Goal: Task Accomplishment & Management: Complete application form

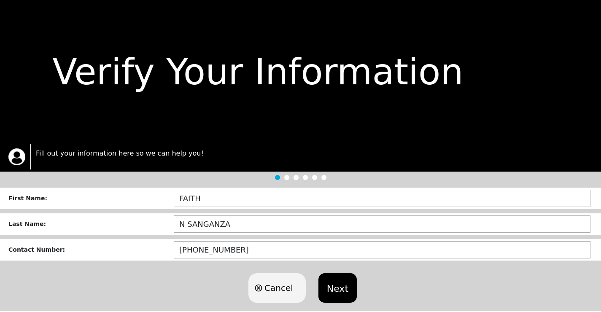
click at [339, 295] on button "Next" at bounding box center [337, 288] width 38 height 30
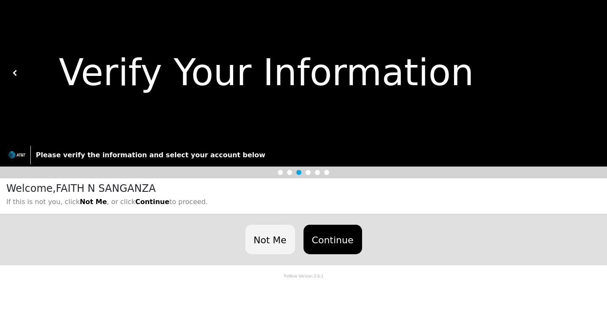
click at [332, 238] on button "Continue" at bounding box center [333, 240] width 59 height 30
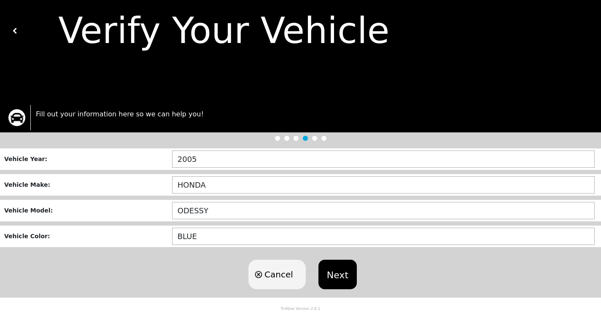
scroll to position [43, 0]
click at [15, 29] on img at bounding box center [15, 31] width 6 height 6
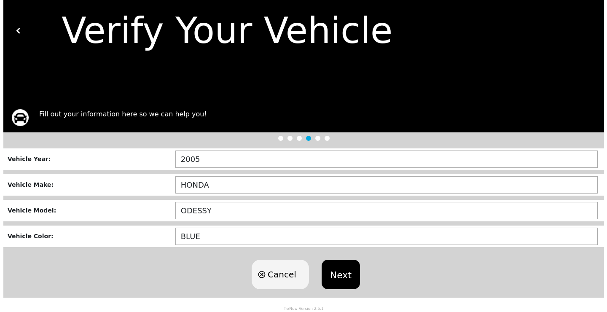
scroll to position [0, 0]
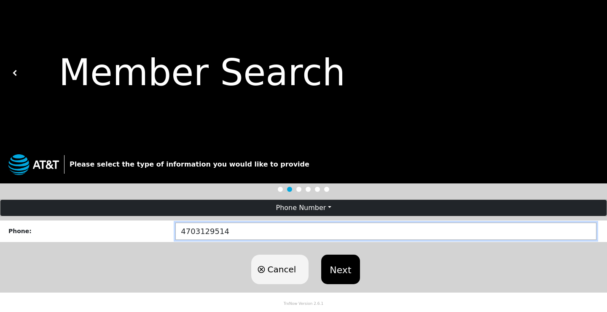
click at [234, 229] on input "4703129514" at bounding box center [385, 231] width 421 height 17
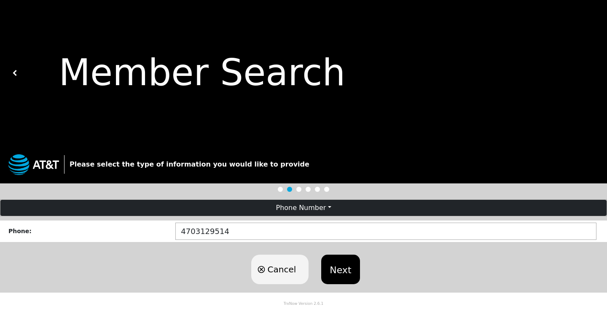
click at [18, 73] on div "Member Search" at bounding box center [306, 73] width 577 height 55
click at [17, 80] on button at bounding box center [15, 73] width 6 height 146
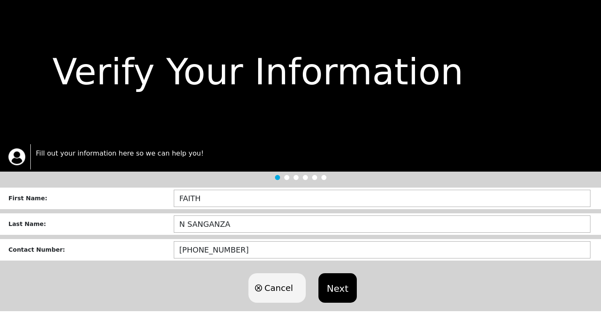
click at [333, 293] on button "Next" at bounding box center [337, 288] width 38 height 30
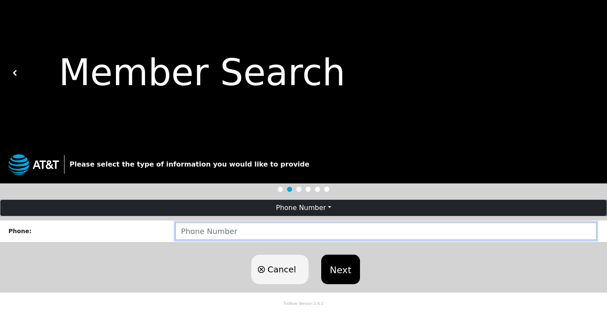
click at [265, 229] on input "number" at bounding box center [385, 231] width 421 height 17
type input "4703129514"
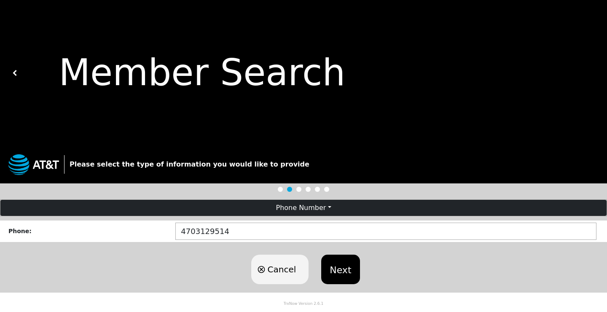
click at [332, 271] on button "Next" at bounding box center [340, 270] width 38 height 30
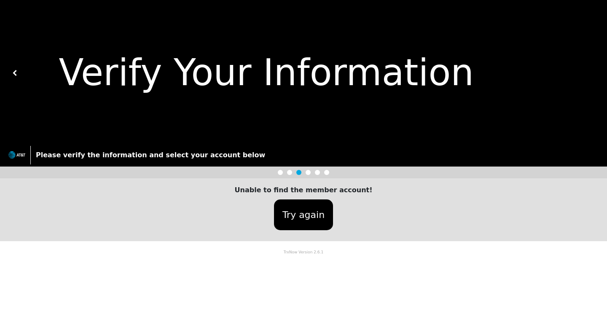
click at [299, 216] on button "Try again" at bounding box center [303, 214] width 59 height 31
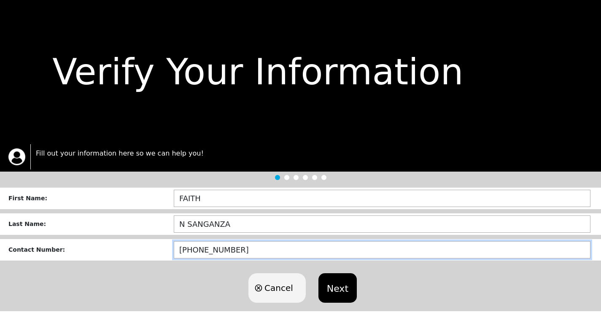
drag, startPoint x: 256, startPoint y: 251, endPoint x: 59, endPoint y: 250, distance: 197.0
type input "[PHONE_NUMBER]"
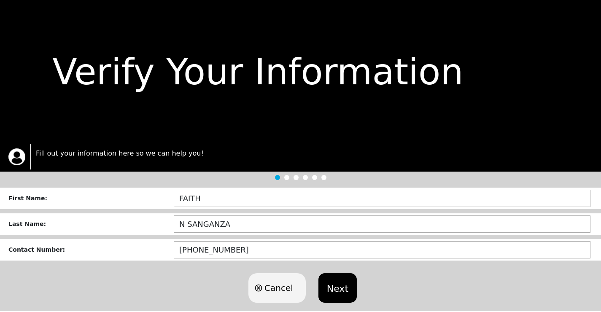
click at [335, 291] on button "Next" at bounding box center [337, 288] width 38 height 30
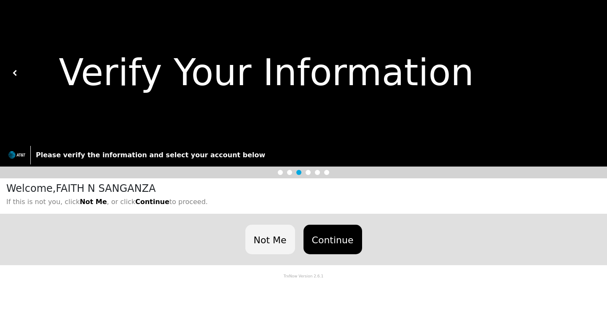
click at [328, 244] on button "Continue" at bounding box center [333, 240] width 59 height 30
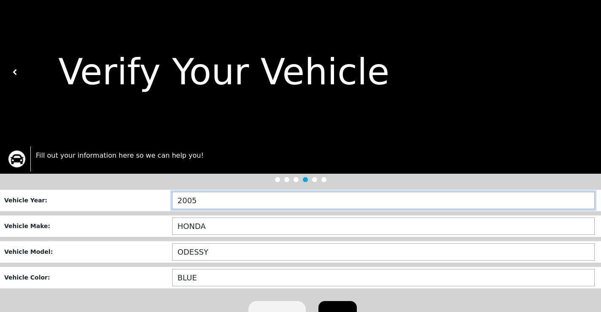
drag, startPoint x: 202, startPoint y: 202, endPoint x: 156, endPoint y: 202, distance: 46.8
click at [156, 202] on div "Vehicle Year : 2005" at bounding box center [300, 201] width 601 height 22
type input "2021"
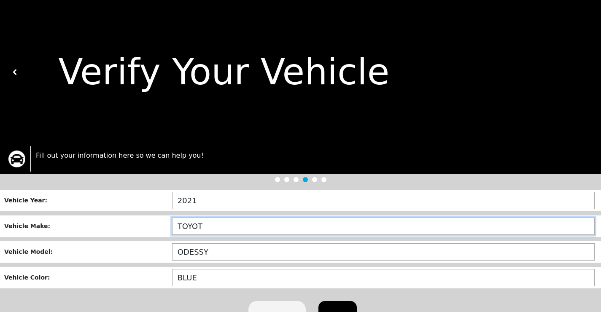
type input "TOYOTA"
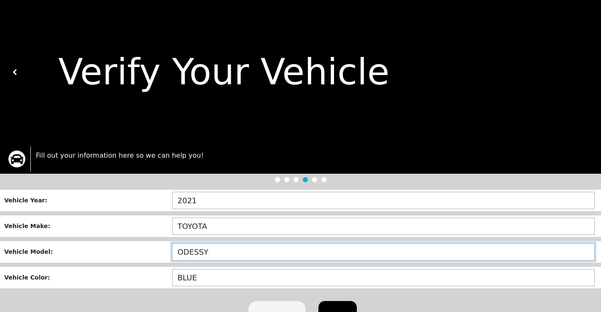
drag, startPoint x: 220, startPoint y: 251, endPoint x: 101, endPoint y: 242, distance: 118.8
click at [101, 242] on form "Vehicle Year : 2021 Vehicle Make : TOYOTA Vehicle Model : ODESSY Vehicle Color …" at bounding box center [300, 264] width 601 height 149
type input "CAMRY"
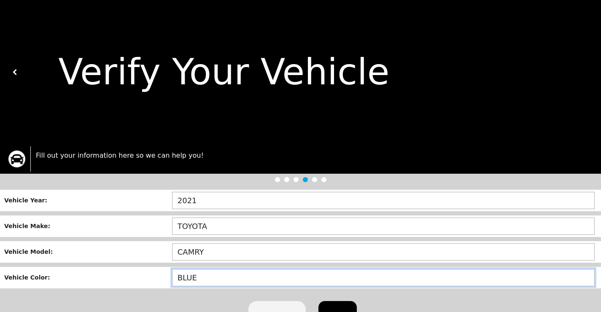
drag, startPoint x: 200, startPoint y: 272, endPoint x: 140, endPoint y: 271, distance: 60.3
click at [140, 271] on div "Vehicle Color : BLUE" at bounding box center [300, 278] width 601 height 22
drag, startPoint x: 214, startPoint y: 279, endPoint x: 136, endPoint y: 279, distance: 77.6
click at [136, 279] on div "Vehicle Color : BLUE" at bounding box center [300, 278] width 601 height 22
type input "WHITE"
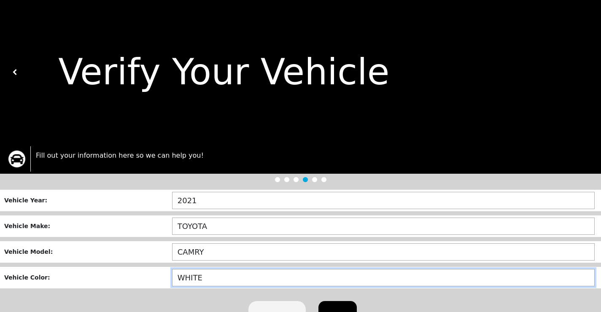
scroll to position [32, 0]
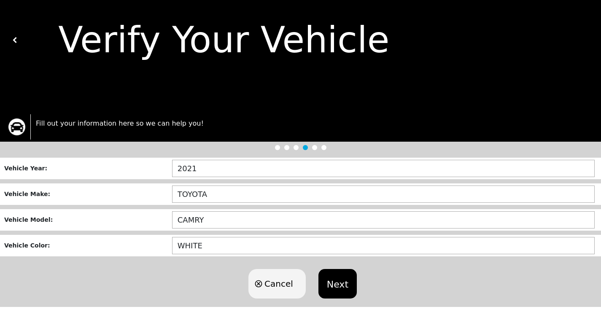
click at [334, 278] on button "Next" at bounding box center [337, 284] width 38 height 30
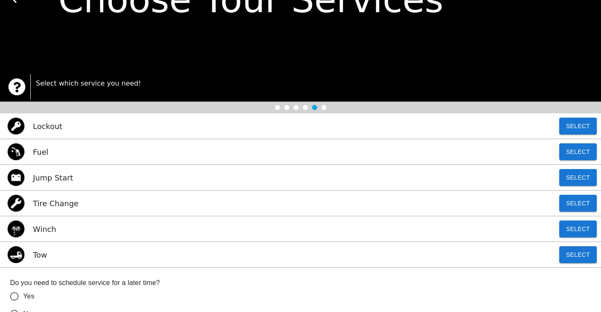
scroll to position [76, 0]
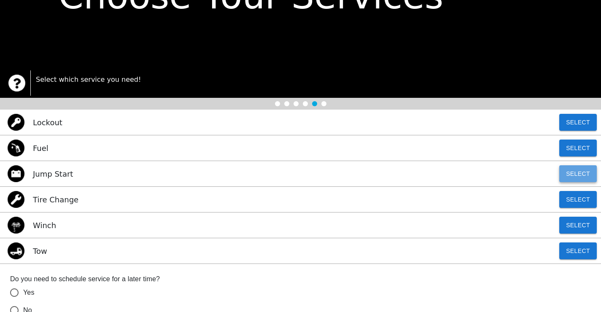
click at [579, 177] on button "Select" at bounding box center [578, 173] width 38 height 17
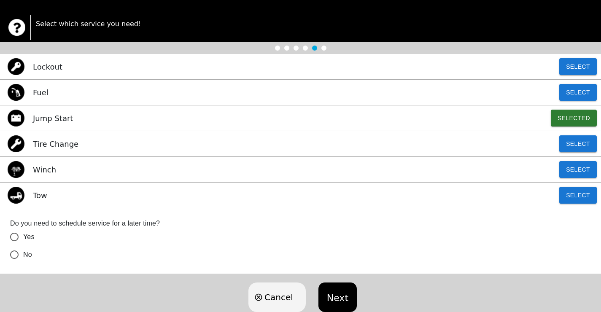
scroll to position [156, 0]
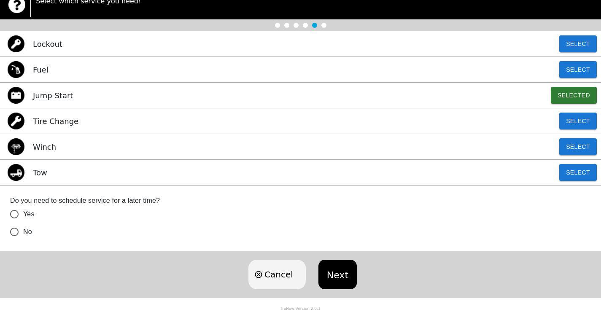
click at [15, 231] on input "No" at bounding box center [14, 232] width 18 height 18
radio input "false"
click at [331, 280] on button "Next" at bounding box center [337, 275] width 38 height 30
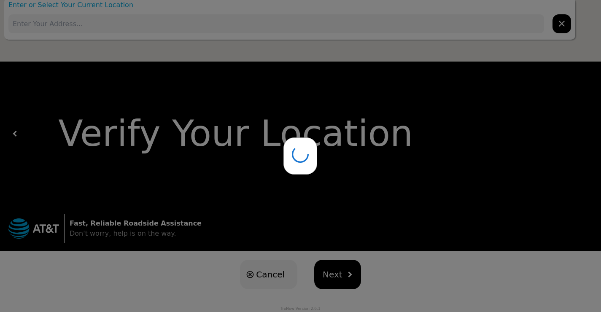
scroll to position [0, 0]
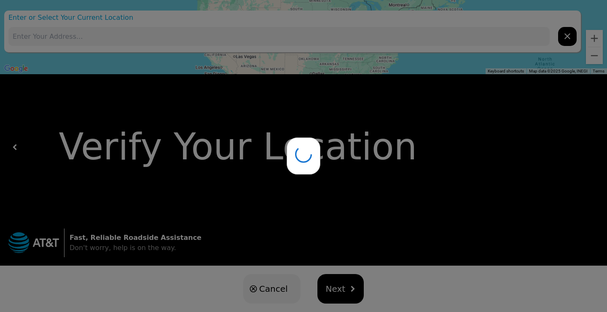
type input "[STREET_ADDRESS][PERSON_NAME]"
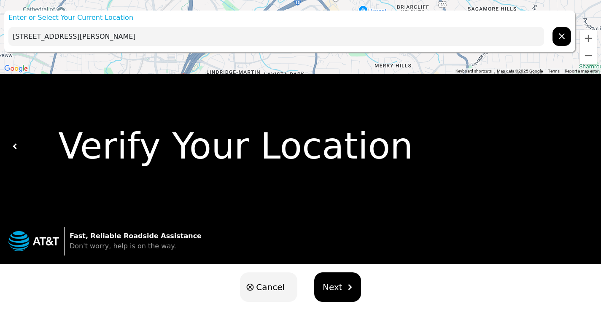
scroll to position [14, 0]
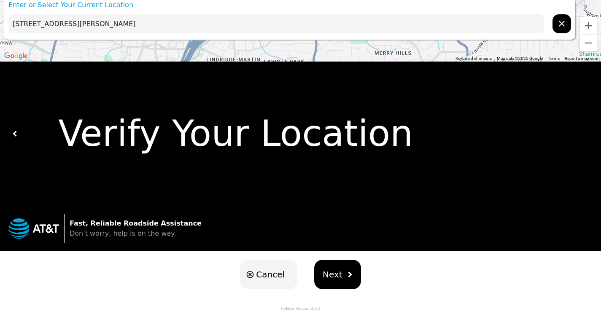
click at [341, 273] on button "Next" at bounding box center [337, 275] width 47 height 30
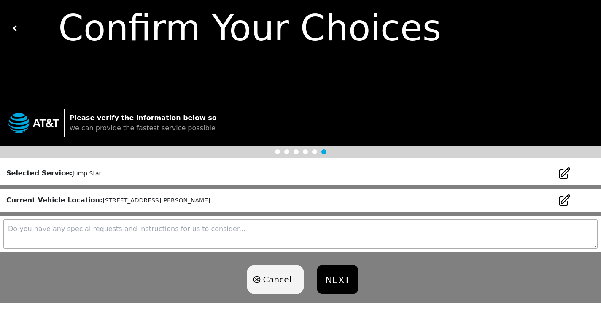
scroll to position [54, 0]
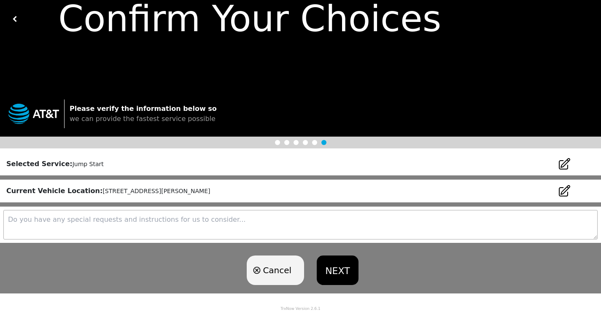
click at [108, 220] on textarea at bounding box center [300, 225] width 594 height 30
type textarea "Call [PHONE_NUMBER] upon arrival"
click at [354, 270] on button "NEXT" at bounding box center [337, 271] width 41 height 30
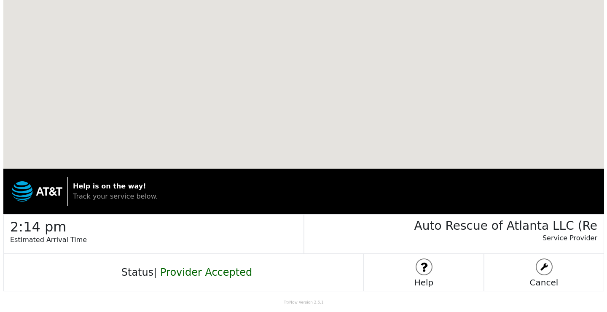
scroll to position [0, 0]
